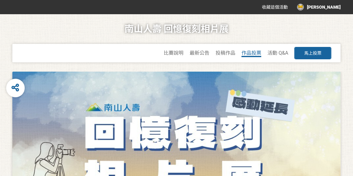
click at [249, 51] on span "作品投票" at bounding box center [252, 53] width 20 height 6
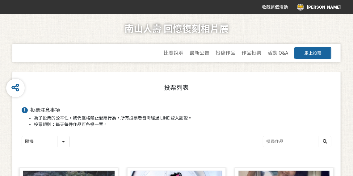
click at [63, 141] on select "隨機 作品 - 由新到舊 作品 - 由舊到新 票數 - 由多到少 票數 - 由少到多" at bounding box center [46, 141] width 48 height 11
click at [22, 136] on select "隨機 作品 - 由新到舊 作品 - 由舊到新 票數 - 由多到少 票數 - 由少到多" at bounding box center [46, 141] width 48 height 11
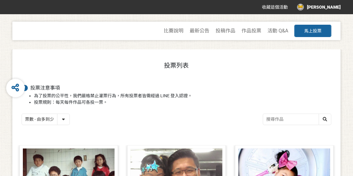
scroll to position [31, 0]
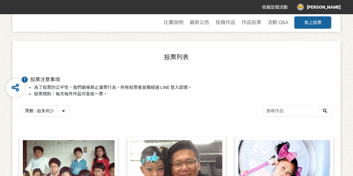
click at [64, 111] on select "隨機 作品 - 由新到舊 作品 - 由舊到新 票數 - 由多到少 票數 - 由少到多" at bounding box center [46, 111] width 48 height 11
click at [22, 106] on select "隨機 作品 - 由新到舊 作品 - 由舊到新 票數 - 由多到少 票數 - 由少到多" at bounding box center [46, 111] width 48 height 11
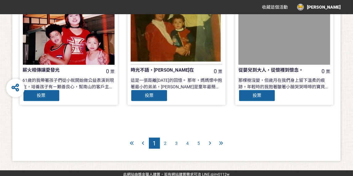
scroll to position [649, 0]
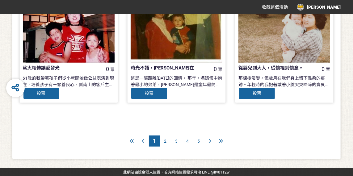
click at [210, 141] on icon at bounding box center [210, 141] width 2 height 4
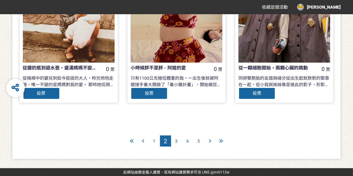
click at [222, 141] on icon at bounding box center [221, 141] width 4 height 4
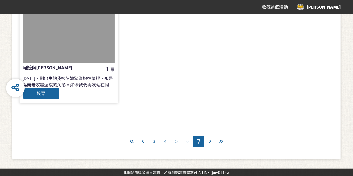
scroll to position [350, 0]
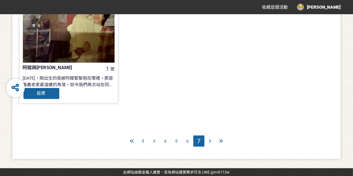
click at [201, 142] on span "7" at bounding box center [198, 141] width 3 height 7
click at [187, 142] on span "6" at bounding box center [188, 141] width 2 height 5
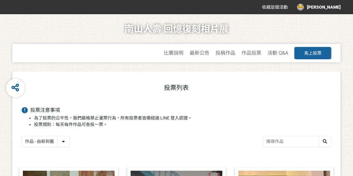
click at [64, 144] on select "隨機 作品 - 由新到舊 作品 - 由舊到新 票數 - 由多到少 票數 - 由少到多" at bounding box center [46, 141] width 48 height 11
select select "vote"
click at [22, 136] on select "隨機 作品 - 由新到舊 作品 - 由舊到新 票數 - 由多到少 票數 - 由少到多" at bounding box center [46, 141] width 48 height 11
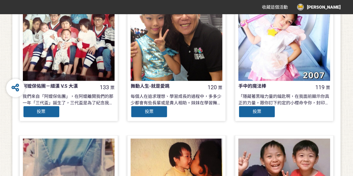
scroll to position [185, 0]
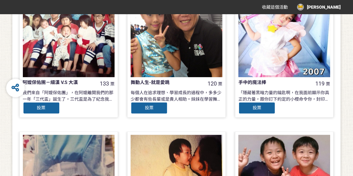
click at [190, 97] on div "每個人在追求理想、學習成長的過程中，多多少少都會有些長輩或是貴人相助。妹妹在學習舞蹈的路上也有一位貴人適時的給予支持與幫助，無論是公益活動的開場表演，或是舞蹈…" at bounding box center [177, 96] width 92 height 12
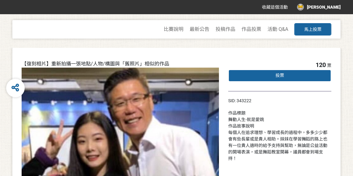
select select "vote"
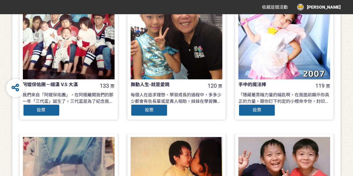
scroll to position [185, 0]
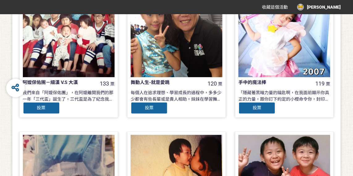
click at [302, 97] on div "「隱藏著黑暗力量的鑰匙啊，在我面前顯示你真正的力量，跟你訂下約定的小櫻命令你，封印解除」 俗話說「窮養兒、富養女」，每個女孩心中都有一個夢，每個家長都有責任支…" at bounding box center [285, 96] width 92 height 12
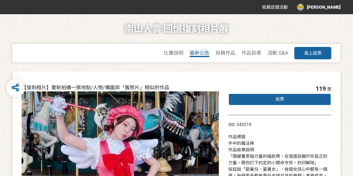
click at [202, 55] on span "最新公告" at bounding box center [200, 53] width 20 height 6
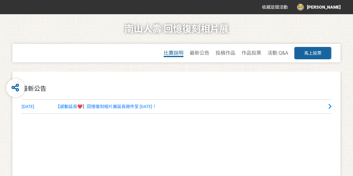
click at [171, 54] on span "比賽說明" at bounding box center [174, 53] width 20 height 6
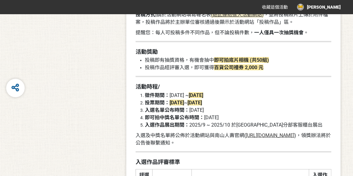
scroll to position [587, 0]
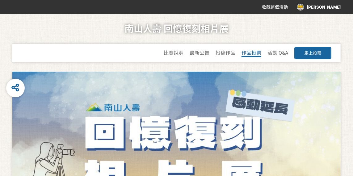
click at [252, 54] on span "作品投票" at bounding box center [252, 53] width 20 height 6
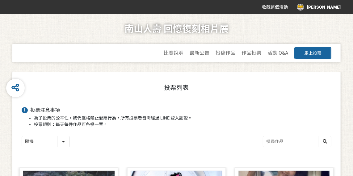
click at [64, 142] on select "隨機 作品 - 由新到舊 作品 - 由舊到新 票數 - 由多到少 票數 - 由少到多" at bounding box center [46, 141] width 48 height 11
select select "vote"
click at [22, 136] on select "隨機 作品 - 由新到舊 作品 - 由舊到新 票數 - 由多到少 票數 - 由少到多" at bounding box center [46, 141] width 48 height 11
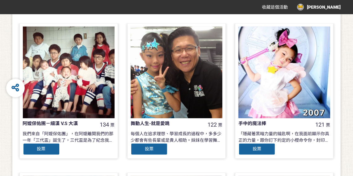
scroll to position [154, 0]
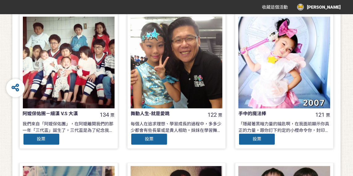
click at [63, 119] on div "阿嬤保佑團－細漢 V.S 大漢 134 票 我們來自「阿嬤保佑團」，在阿嬤離開我們的那一年「三代盃」誕生了，三代盃是為了紀念我們的阿嬤，有阿嬤的孫子們是最幸福…" at bounding box center [69, 75] width 92 height 117
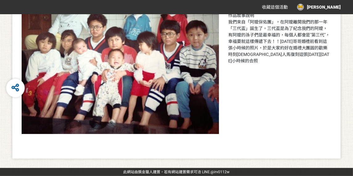
scroll to position [154, 0]
